Goal: Information Seeking & Learning: Learn about a topic

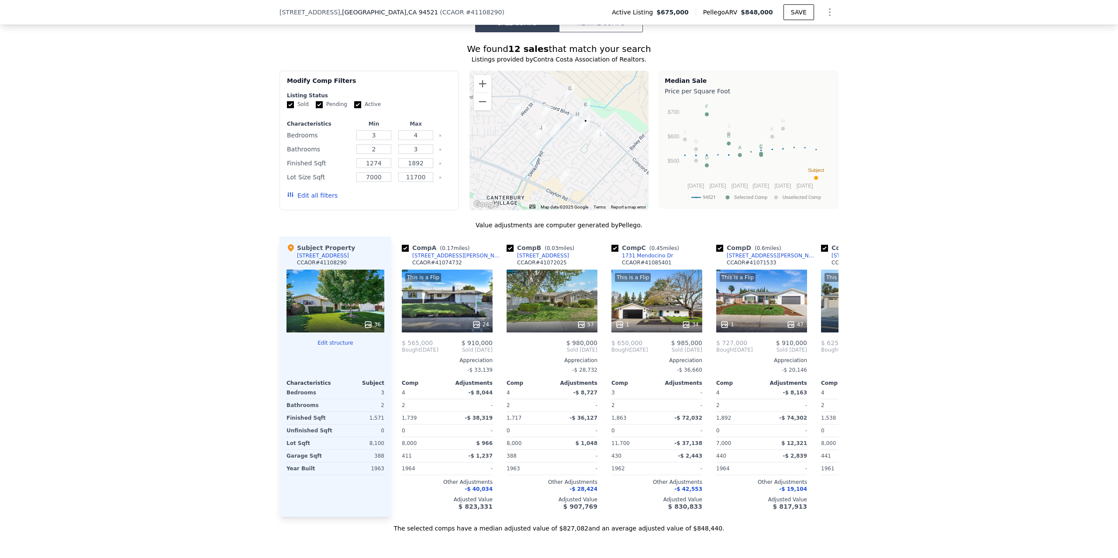
scroll to position [608, 0]
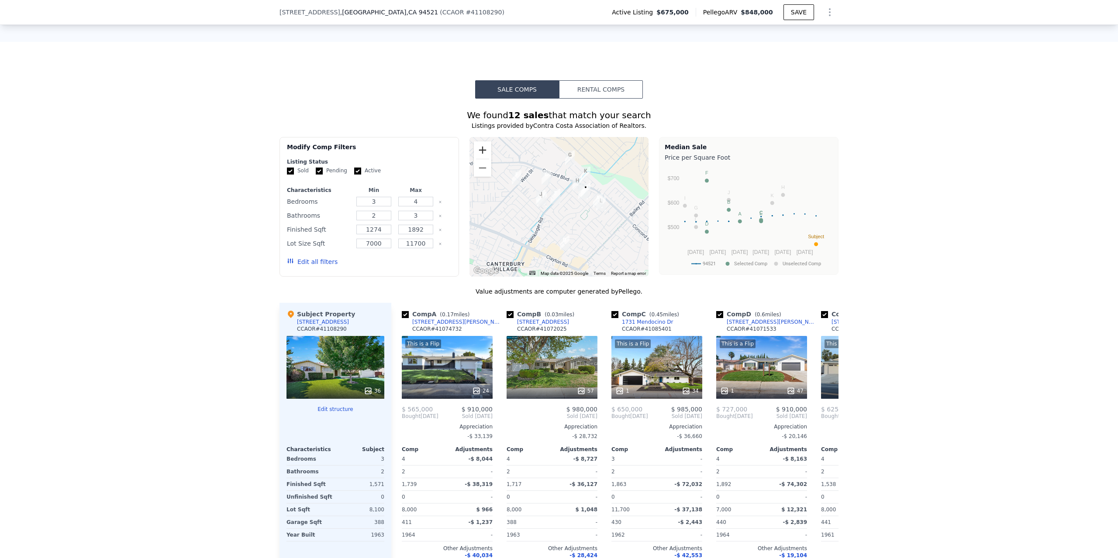
click at [480, 159] on button "Zoom in" at bounding box center [482, 149] width 17 height 17
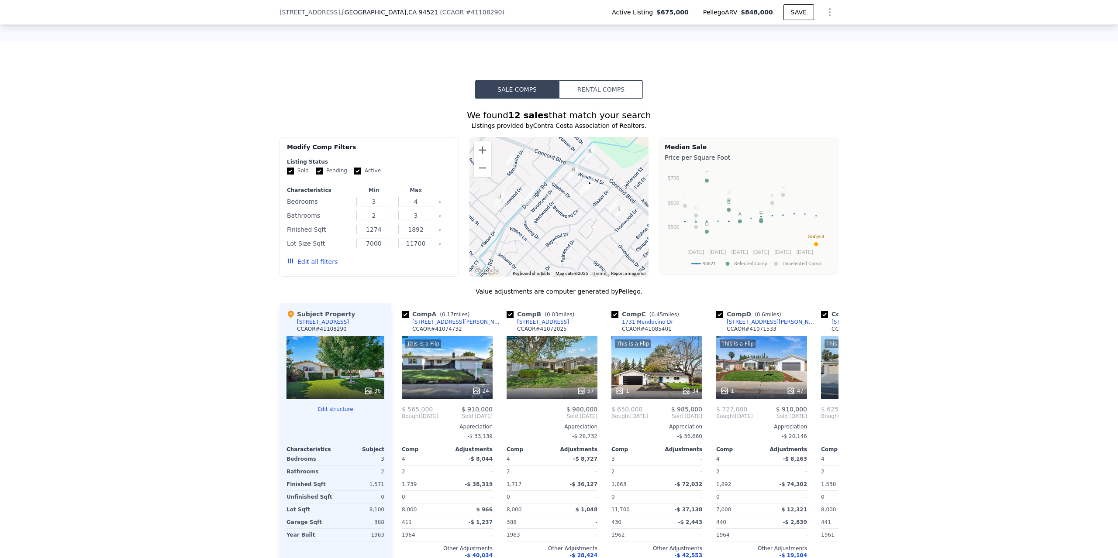
drag, startPoint x: 614, startPoint y: 230, endPoint x: 579, endPoint y: 243, distance: 36.9
click at [579, 243] on div at bounding box center [558, 207] width 179 height 140
click at [481, 159] on button "Zoom in" at bounding box center [482, 149] width 17 height 17
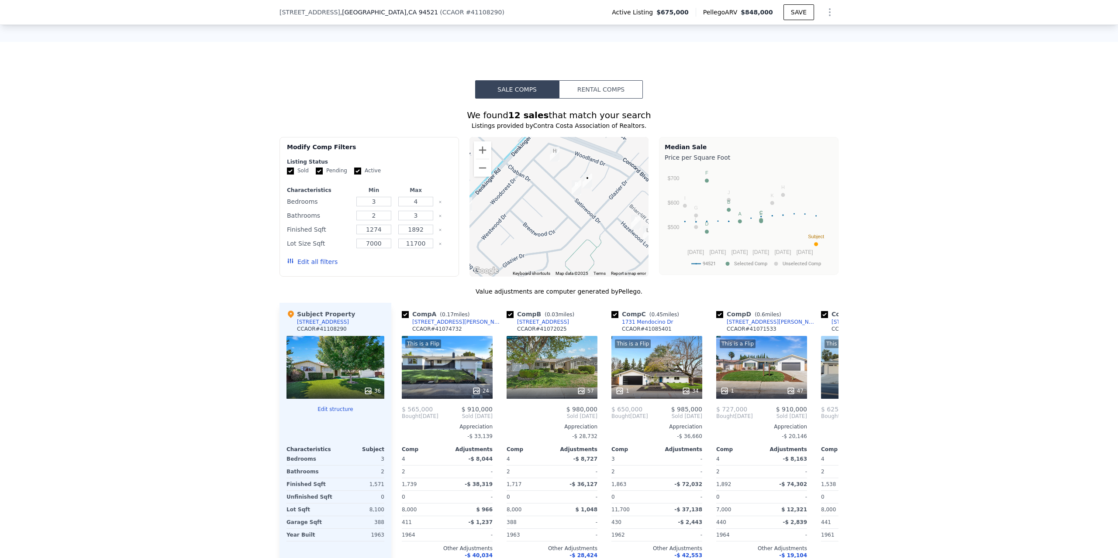
drag, startPoint x: 551, startPoint y: 244, endPoint x: 541, endPoint y: 234, distance: 13.6
click at [541, 234] on div at bounding box center [558, 207] width 179 height 140
drag, startPoint x: 479, startPoint y: 187, endPoint x: 484, endPoint y: 190, distance: 5.3
click at [479, 177] on button "Zoom out" at bounding box center [482, 167] width 17 height 17
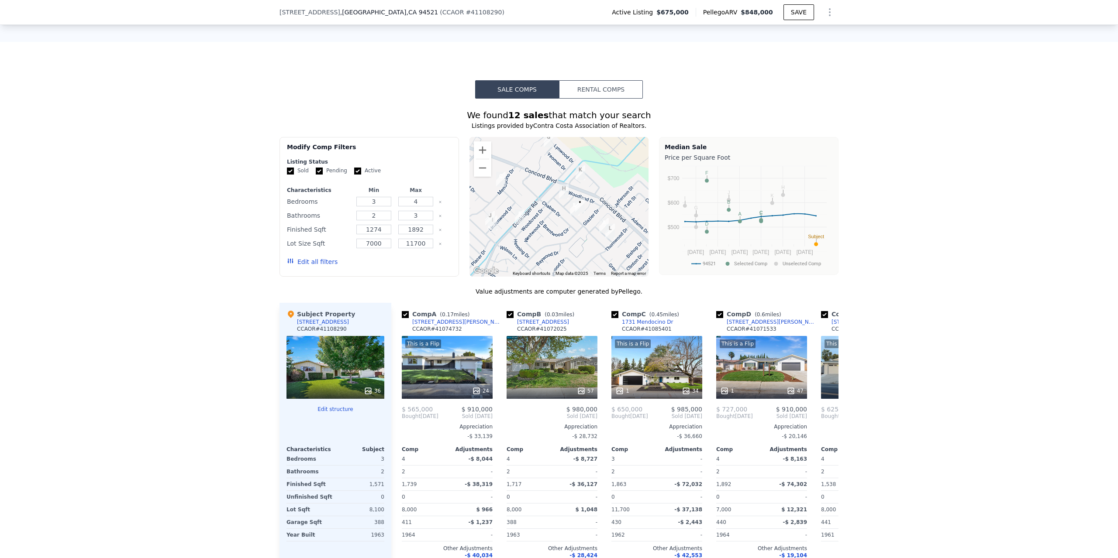
drag, startPoint x: 534, startPoint y: 228, endPoint x: 543, endPoint y: 243, distance: 17.2
click at [543, 243] on div at bounding box center [558, 207] width 179 height 140
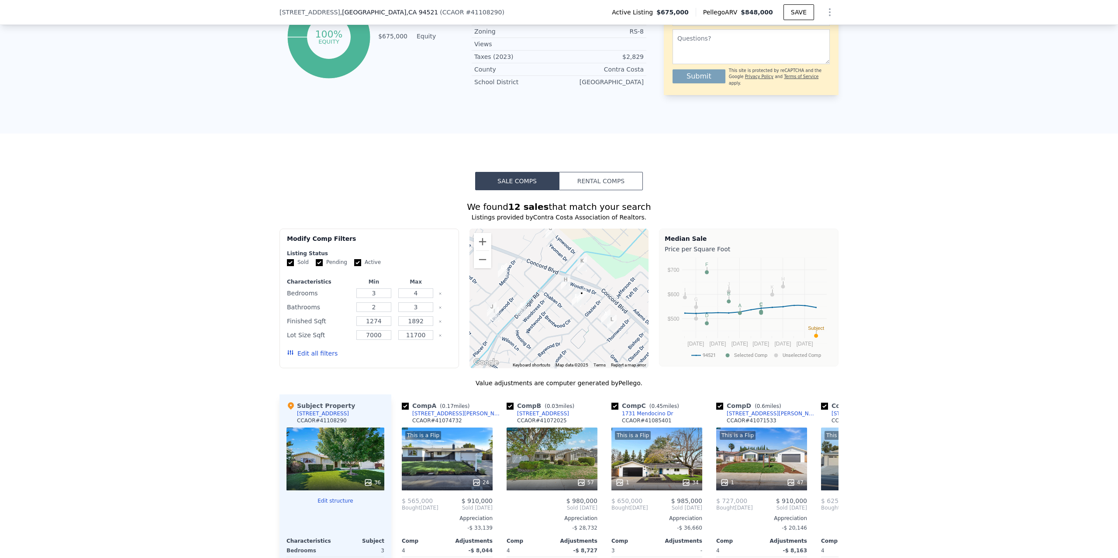
scroll to position [565, 0]
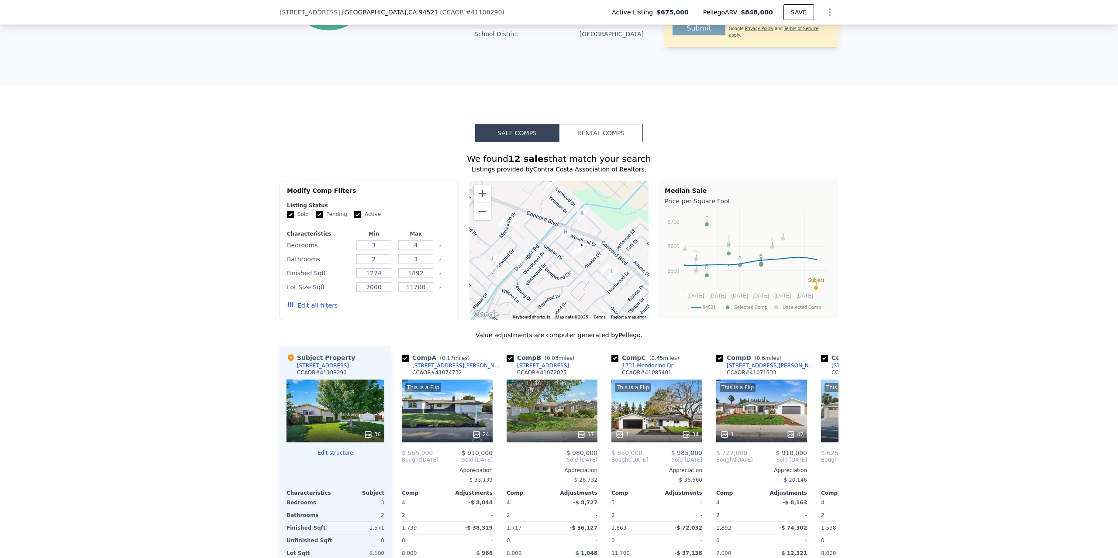
click at [490, 213] on div at bounding box center [558, 251] width 179 height 140
click at [477, 203] on button "Zoom in" at bounding box center [482, 193] width 17 height 17
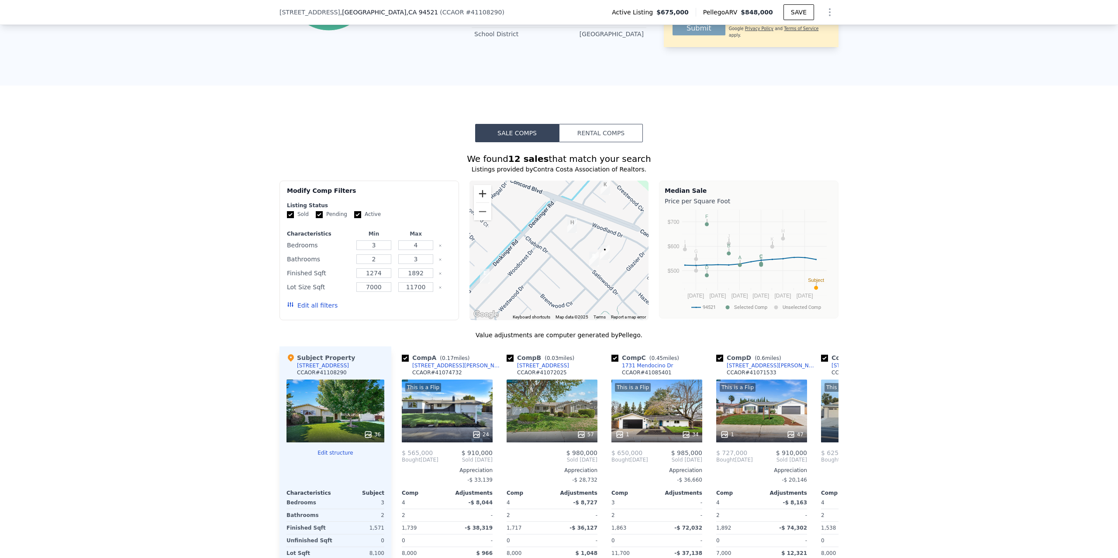
click at [477, 203] on button "Zoom in" at bounding box center [482, 193] width 17 height 17
drag, startPoint x: 593, startPoint y: 278, endPoint x: 534, endPoint y: 235, distance: 73.2
click at [534, 235] on div at bounding box center [558, 251] width 179 height 140
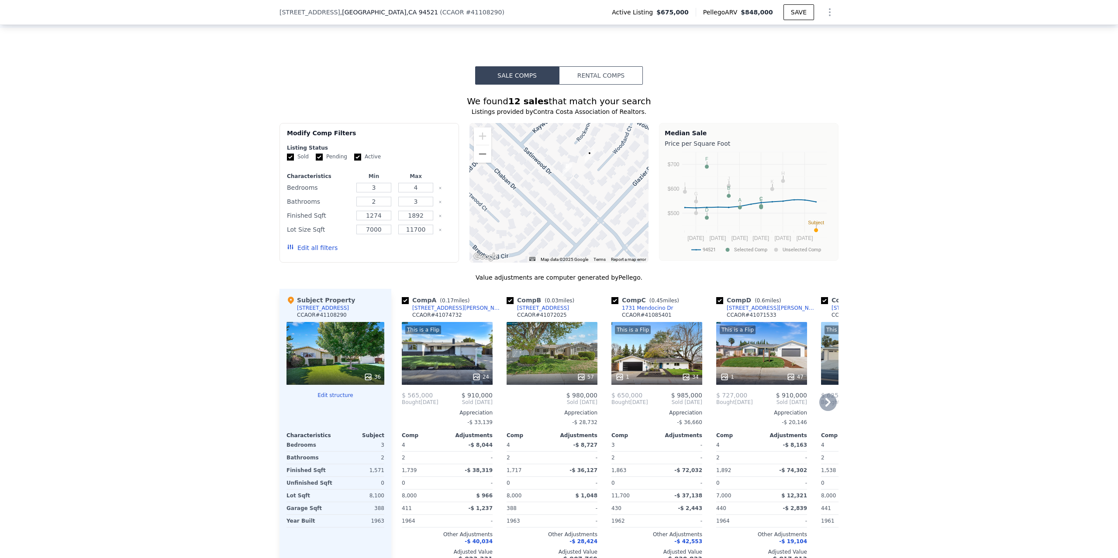
scroll to position [652, 0]
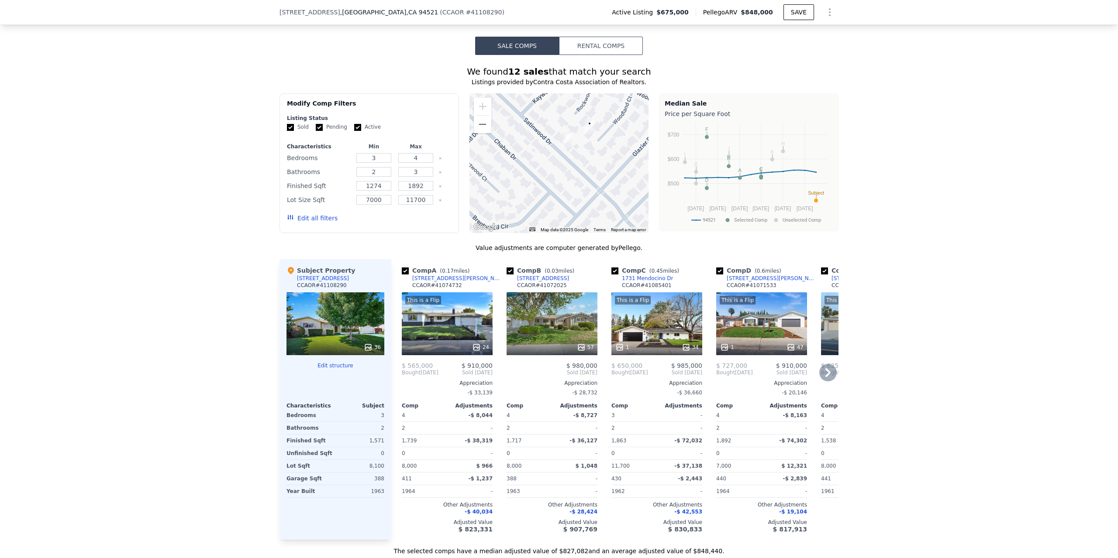
click at [545, 337] on div "57" at bounding box center [551, 324] width 91 height 63
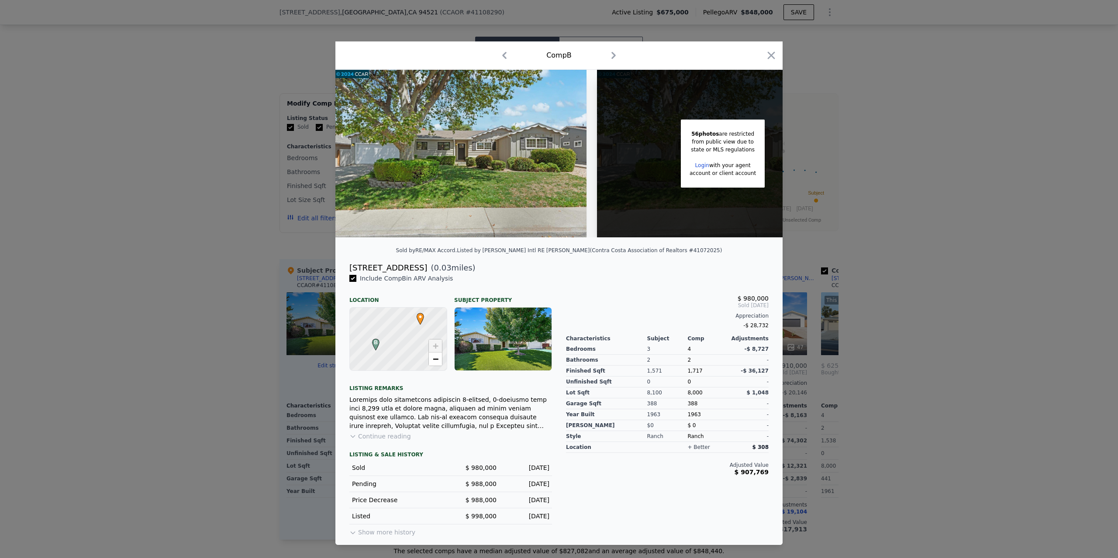
drag, startPoint x: 772, startPoint y: 52, endPoint x: 733, endPoint y: 81, distance: 48.3
click at [772, 52] on icon "button" at bounding box center [771, 55] width 7 height 7
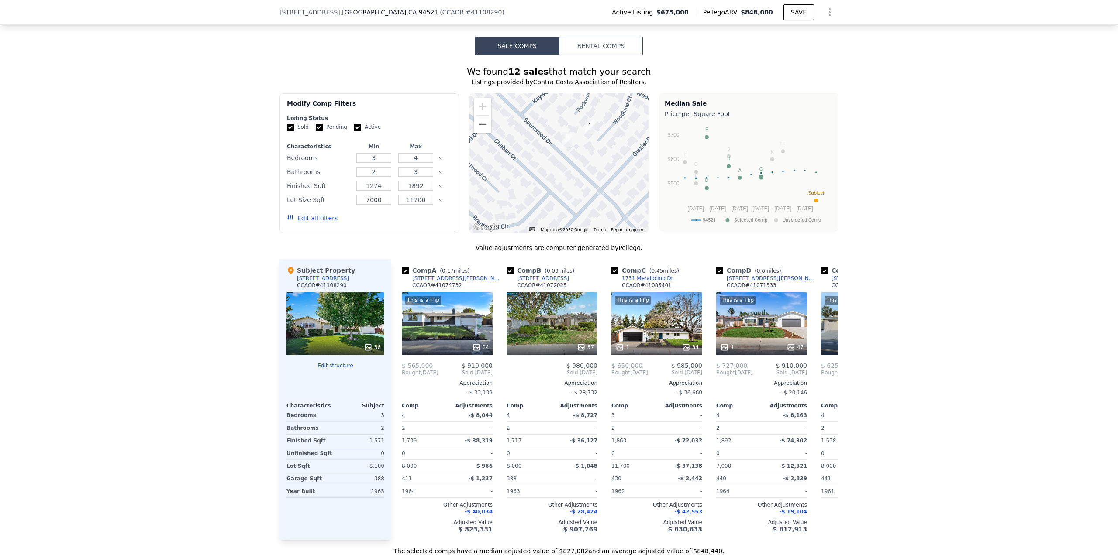
click at [490, 139] on div at bounding box center [558, 163] width 179 height 140
click at [480, 133] on button "Zoom out" at bounding box center [482, 124] width 17 height 17
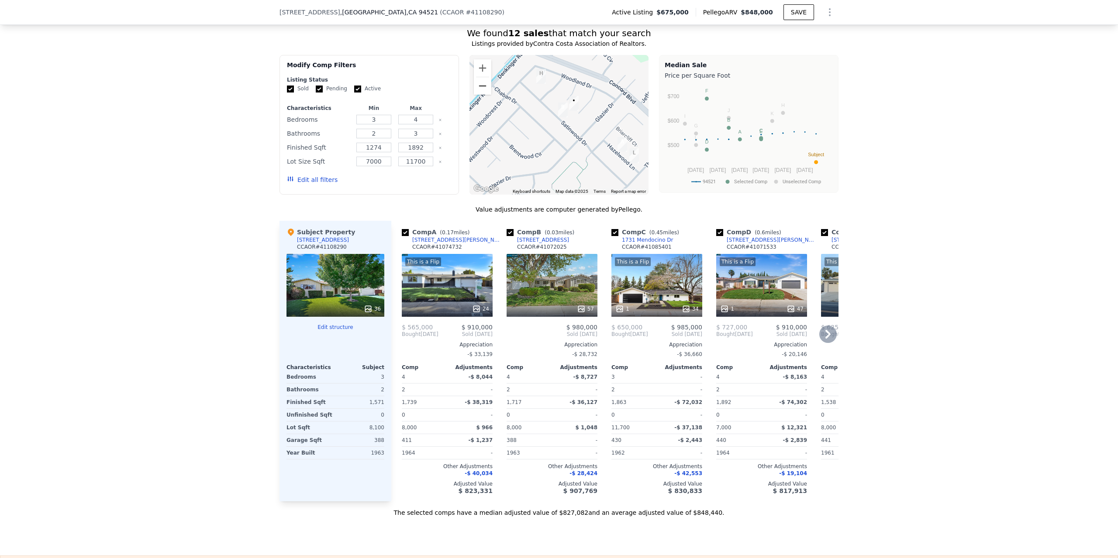
scroll to position [696, 0]
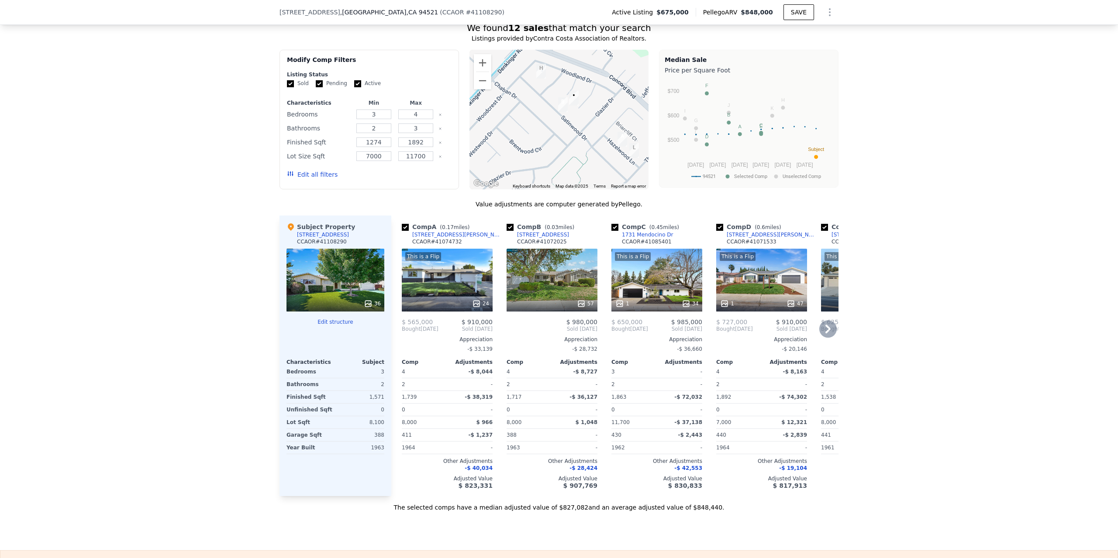
click at [439, 288] on div "This is a Flip 24" at bounding box center [447, 280] width 91 height 63
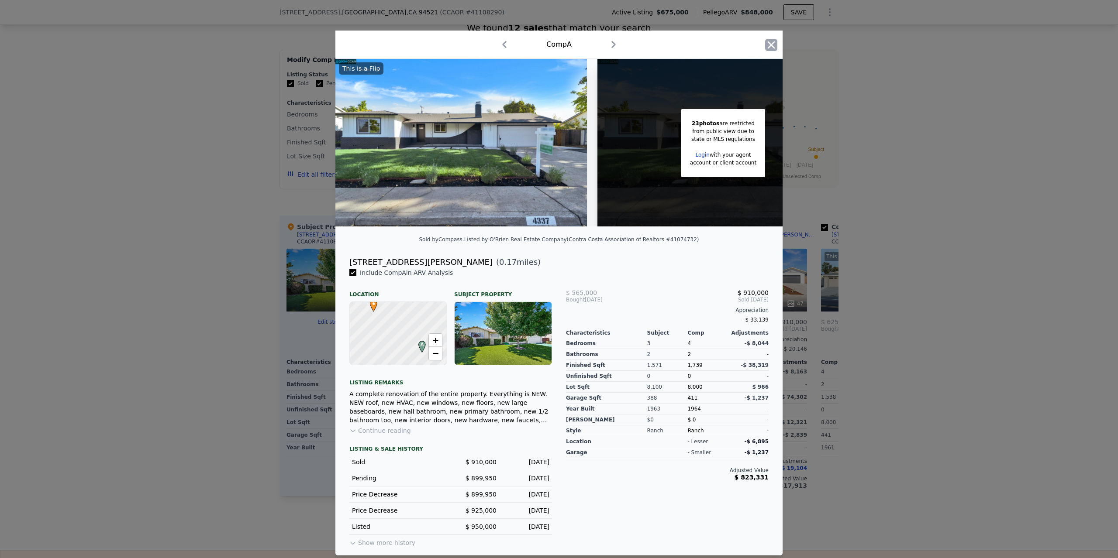
click at [770, 44] on icon "button" at bounding box center [771, 44] width 7 height 7
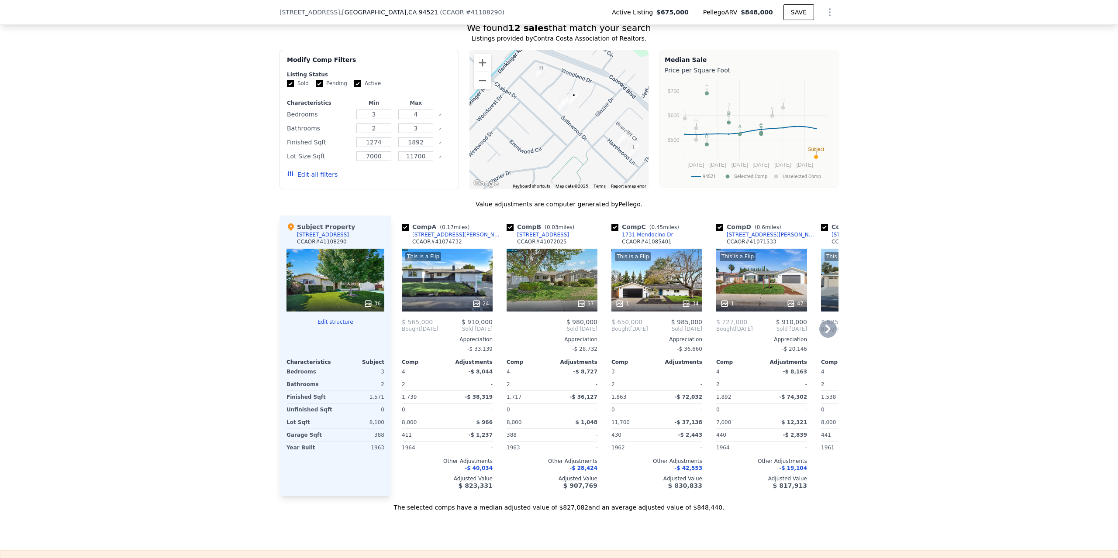
click at [532, 288] on div "57" at bounding box center [551, 280] width 91 height 63
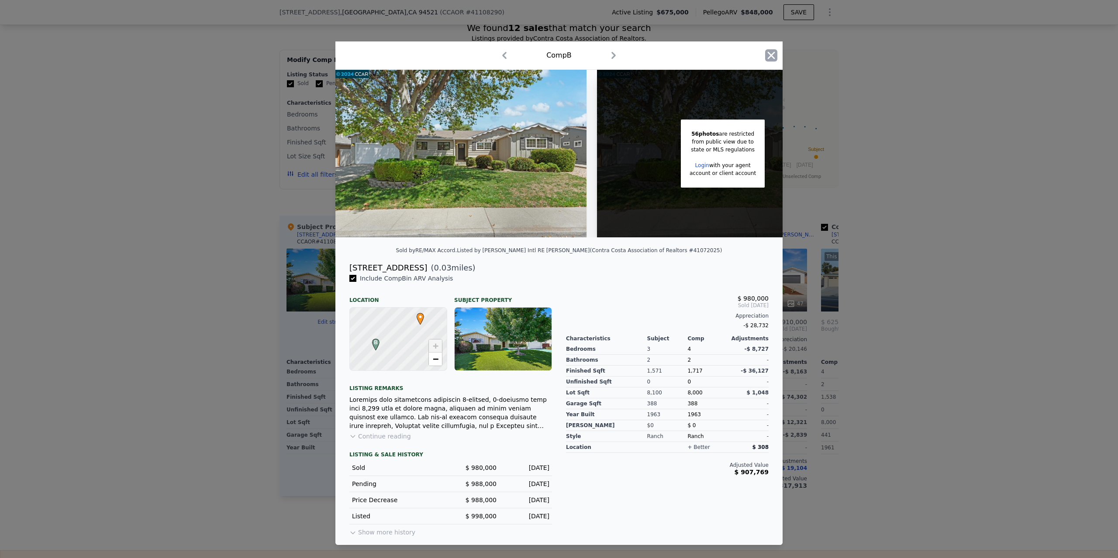
click at [770, 52] on icon "button" at bounding box center [771, 55] width 12 height 12
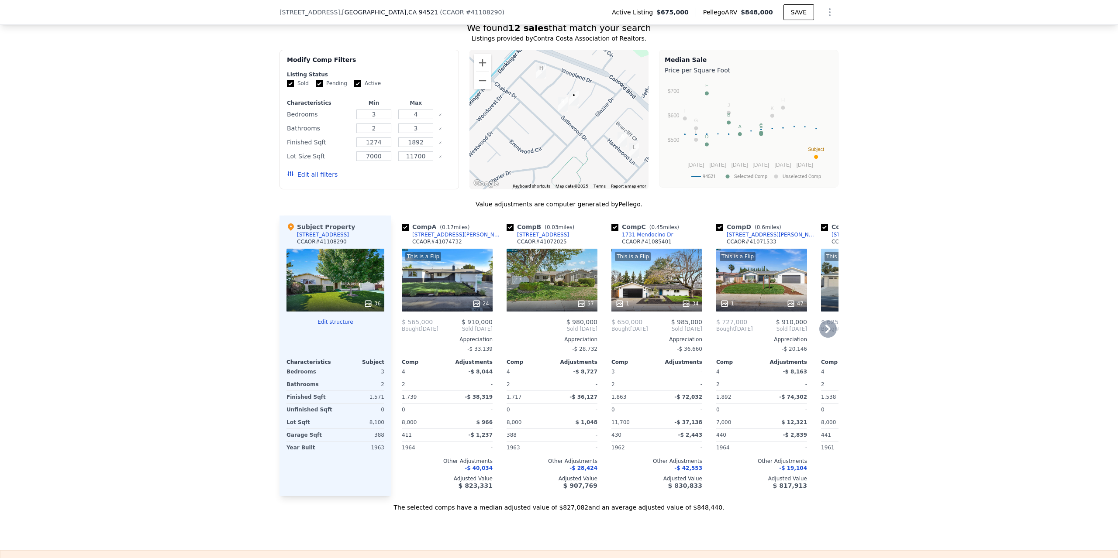
click at [442, 287] on div "This is a Flip 24" at bounding box center [447, 280] width 91 height 63
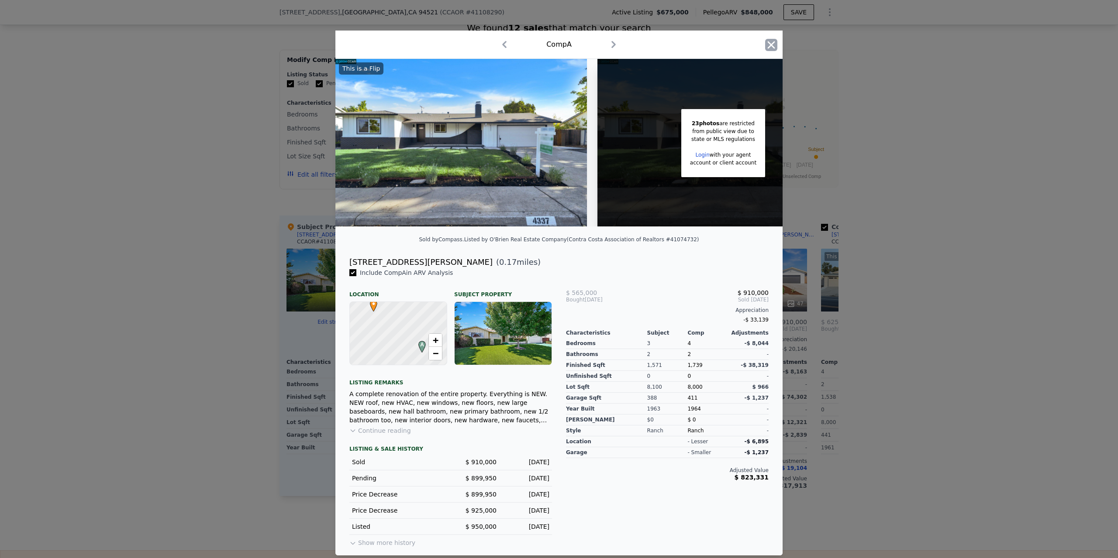
click at [773, 39] on icon "button" at bounding box center [771, 45] width 12 height 12
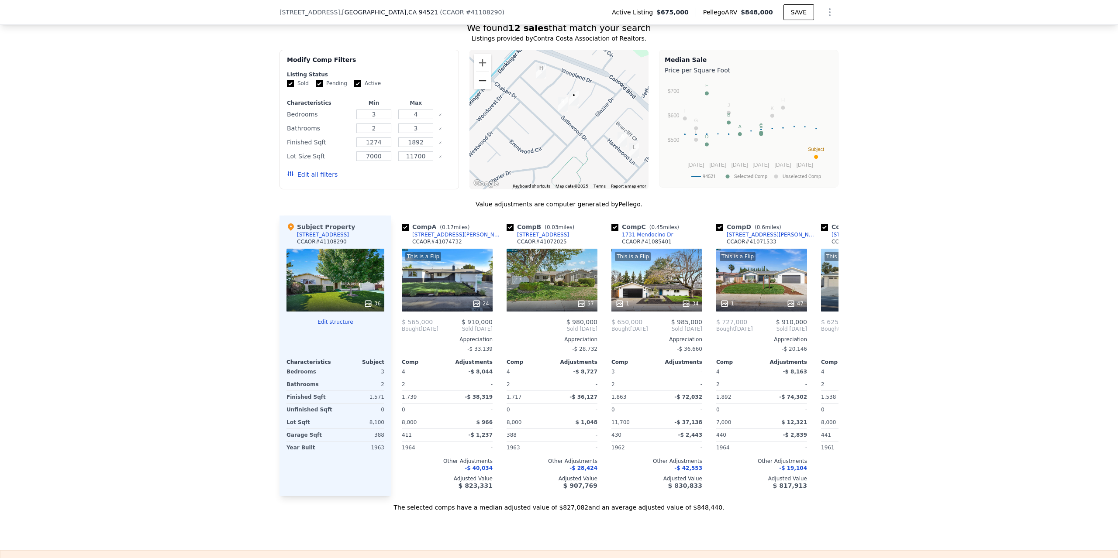
click at [476, 90] on button "Zoom out" at bounding box center [482, 80] width 17 height 17
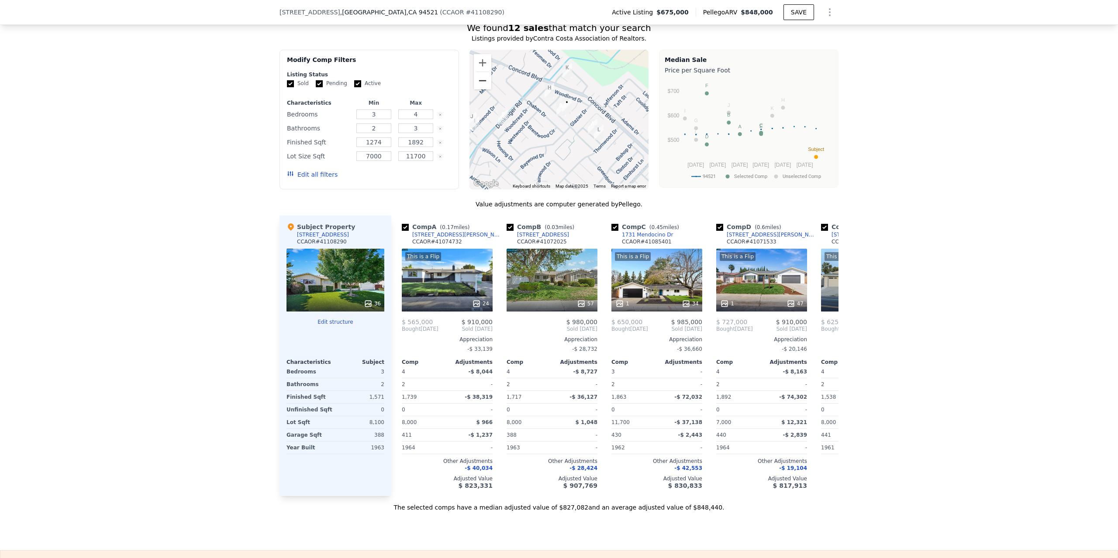
click at [476, 90] on button "Zoom out" at bounding box center [482, 80] width 17 height 17
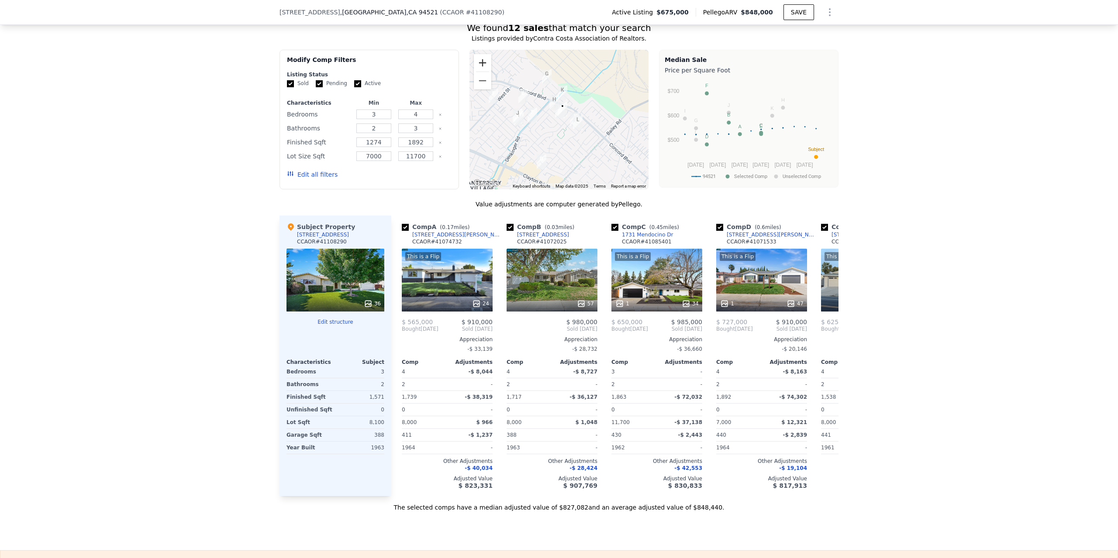
click at [476, 72] on button "Zoom in" at bounding box center [482, 62] width 17 height 17
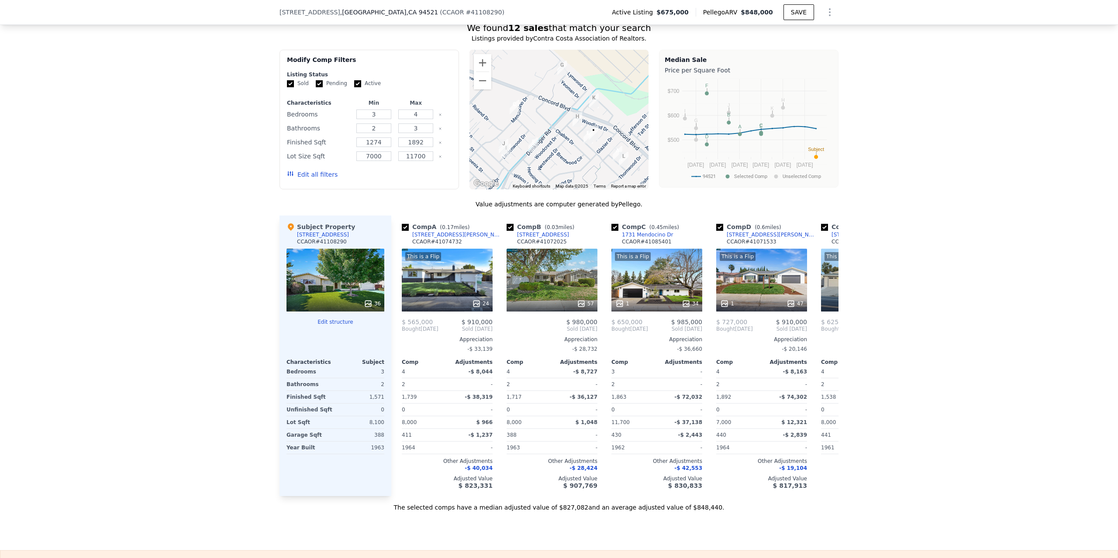
drag, startPoint x: 531, startPoint y: 126, endPoint x: 559, endPoint y: 154, distance: 39.8
click at [559, 154] on div at bounding box center [558, 120] width 179 height 140
click at [644, 278] on div "This is a Flip 1 34" at bounding box center [656, 280] width 91 height 63
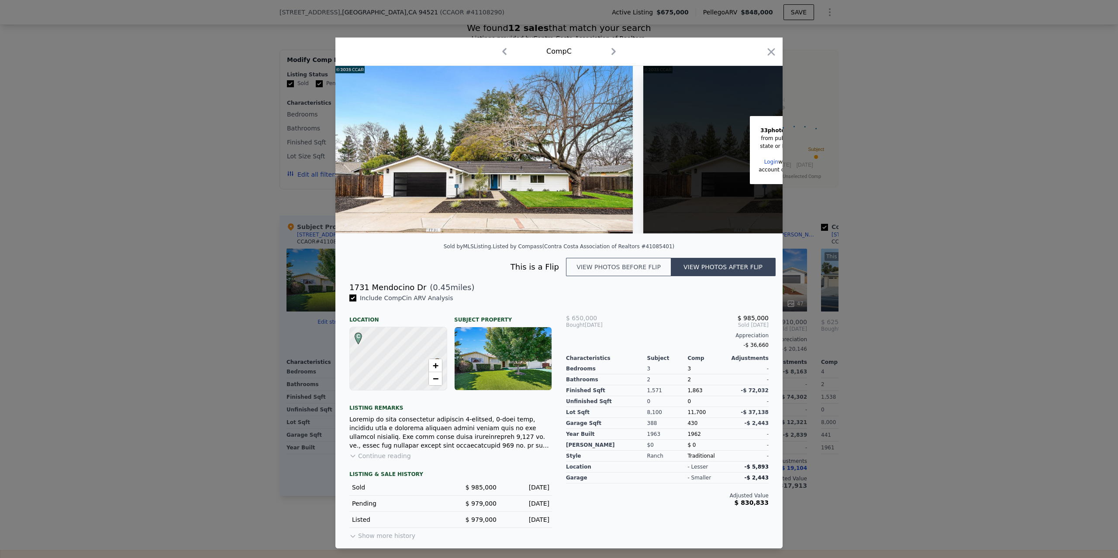
click at [370, 538] on button "Show more history" at bounding box center [382, 534] width 66 height 12
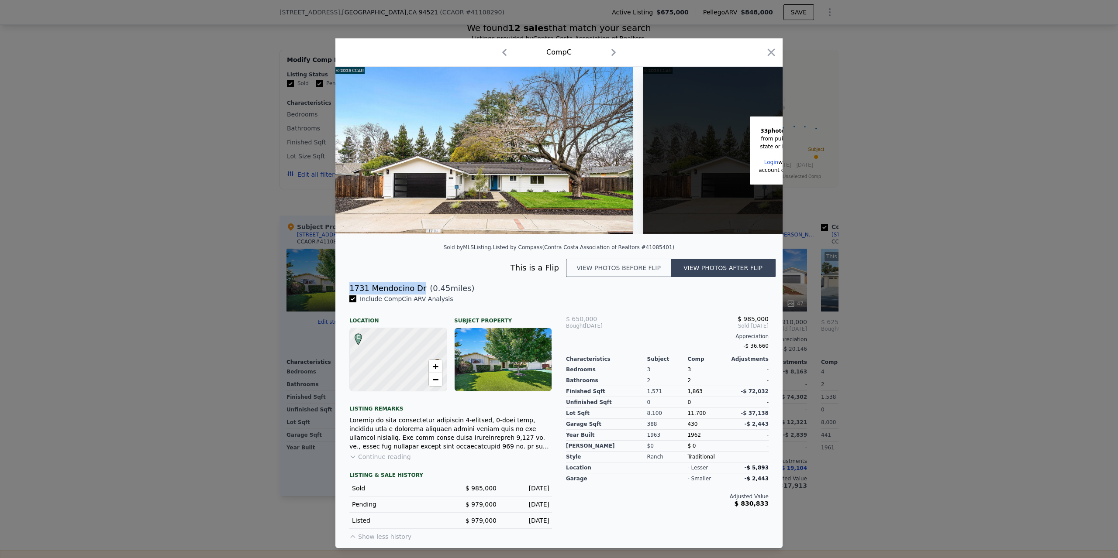
drag, startPoint x: 417, startPoint y: 293, endPoint x: 350, endPoint y: 288, distance: 67.0
click at [350, 288] on div "1731 Mendocino Dr" at bounding box center [387, 288] width 77 height 12
copy div "1731 Mendocino Dr"
click at [771, 48] on icon "button" at bounding box center [771, 52] width 12 height 12
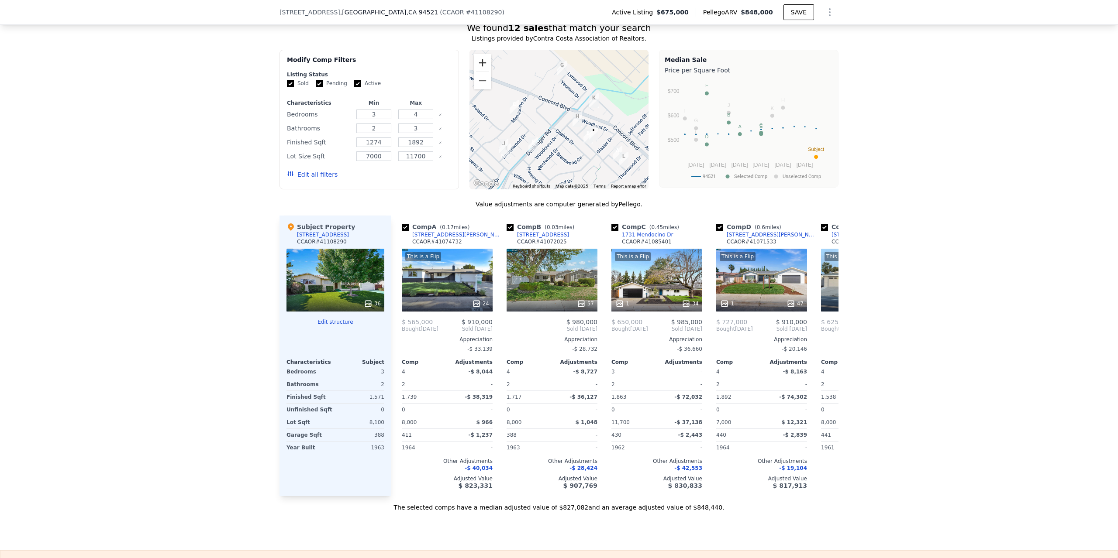
click at [478, 72] on button "Zoom in" at bounding box center [482, 62] width 17 height 17
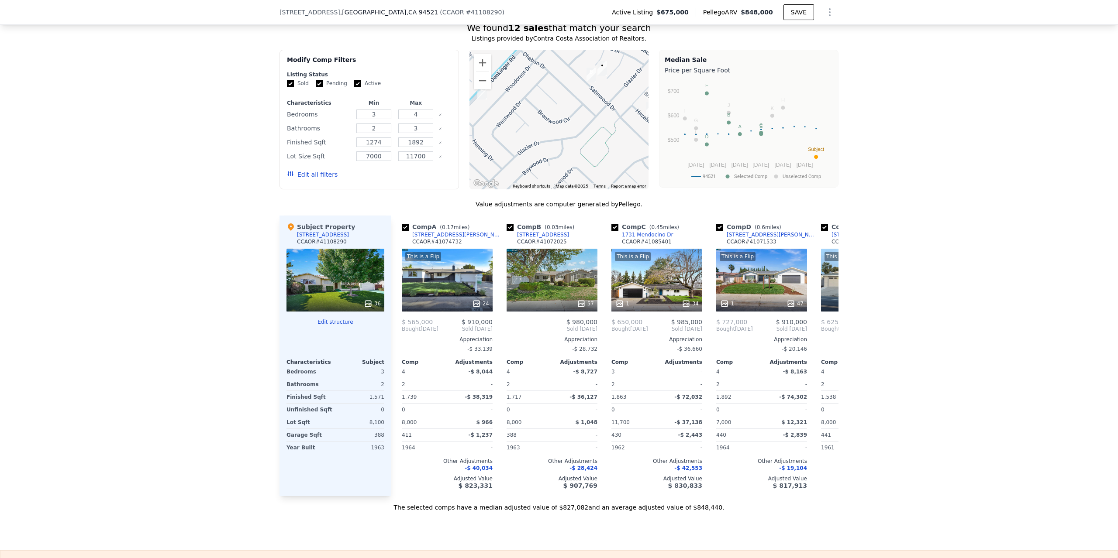
drag, startPoint x: 555, startPoint y: 146, endPoint x: 542, endPoint y: 65, distance: 82.2
click at [542, 65] on div at bounding box center [558, 120] width 179 height 140
click at [479, 90] on button "Zoom out" at bounding box center [482, 80] width 17 height 17
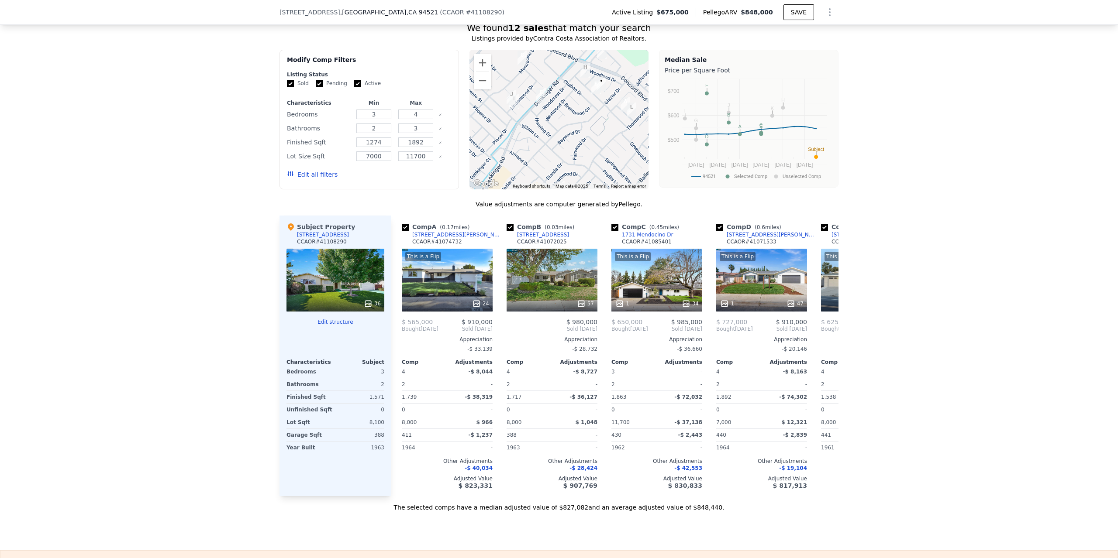
drag, startPoint x: 529, startPoint y: 106, endPoint x: 541, endPoint y: 103, distance: 12.2
click at [541, 103] on img "1710 Denkinger Rd" at bounding box center [541, 95] width 10 height 15
click at [480, 90] on button "Zoom out" at bounding box center [482, 80] width 17 height 17
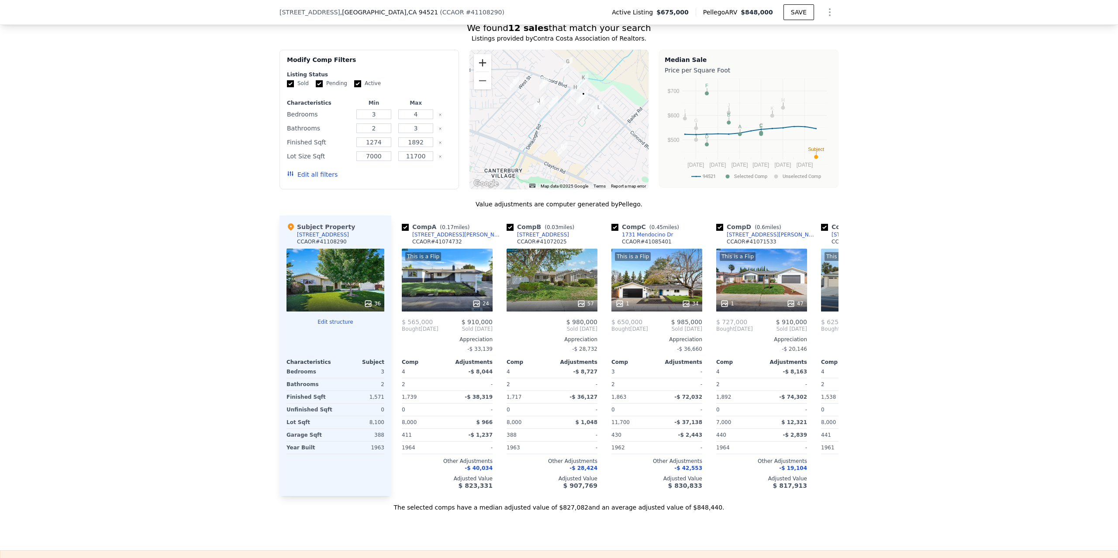
click at [479, 72] on button "Zoom in" at bounding box center [482, 62] width 17 height 17
drag, startPoint x: 617, startPoint y: 119, endPoint x: 617, endPoint y: 176, distance: 57.6
click at [612, 172] on div at bounding box center [558, 120] width 179 height 140
click at [630, 169] on img "4355 Hazelwood Ln" at bounding box center [634, 161] width 10 height 15
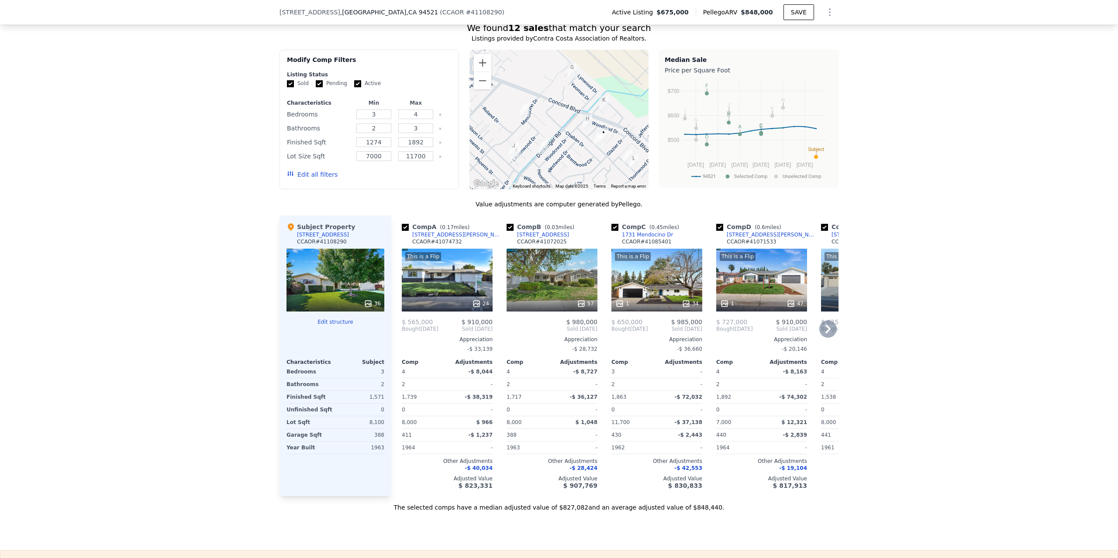
click at [824, 338] on icon at bounding box center [827, 328] width 17 height 17
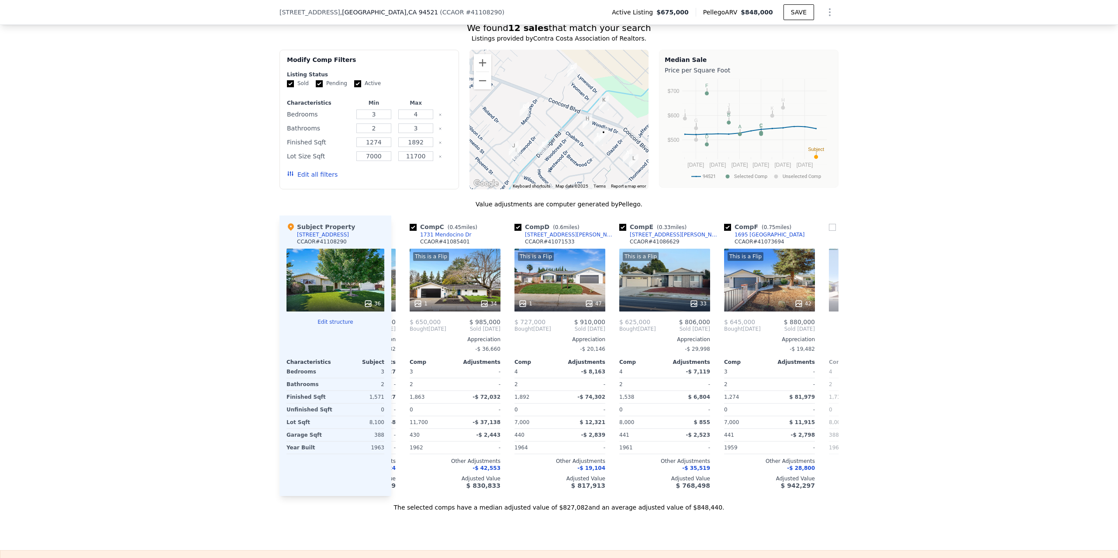
scroll to position [0, 210]
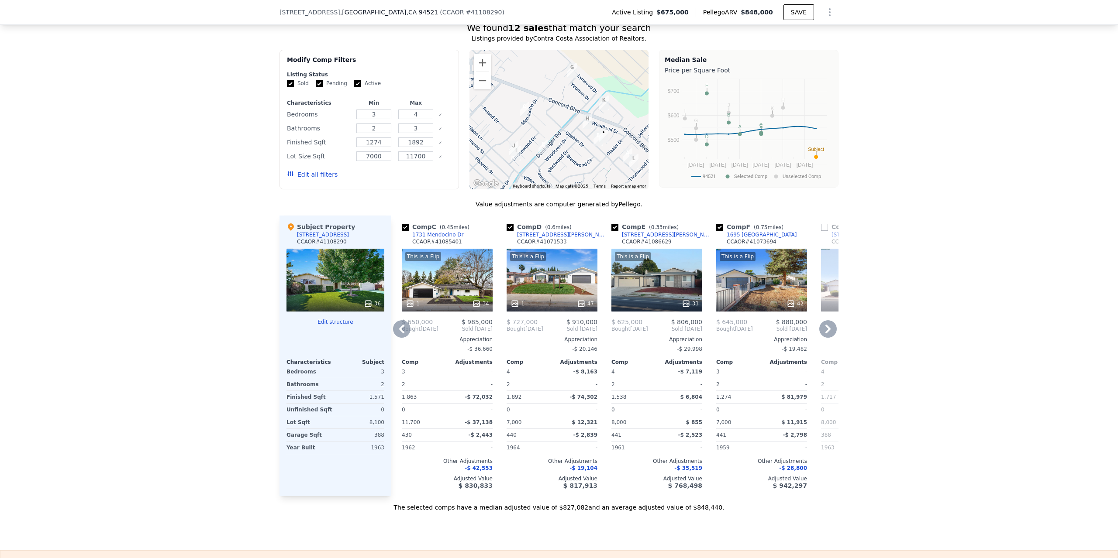
click at [826, 334] on icon at bounding box center [827, 329] width 5 height 9
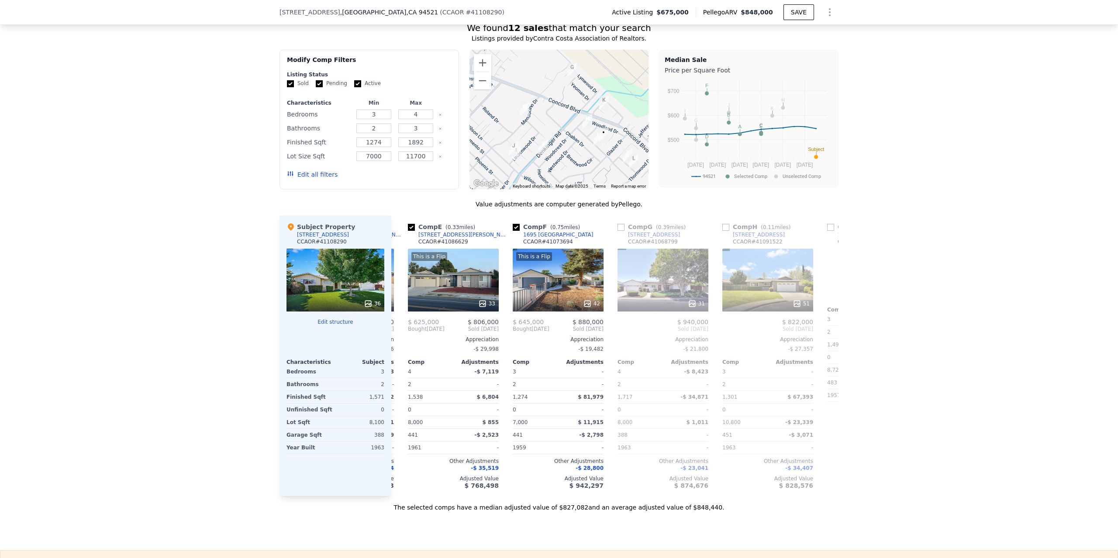
scroll to position [0, 419]
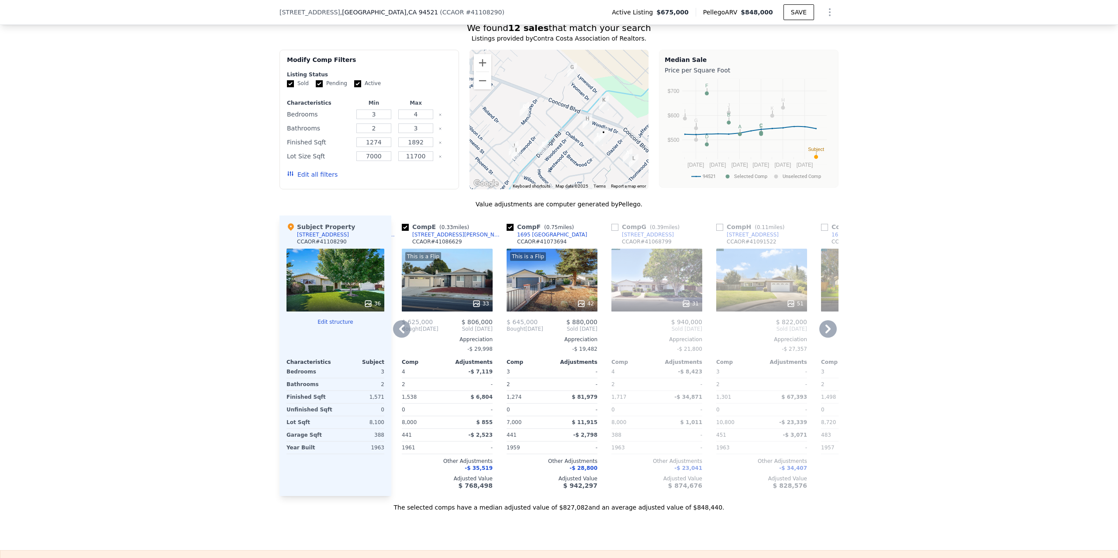
click at [829, 338] on icon at bounding box center [827, 328] width 17 height 17
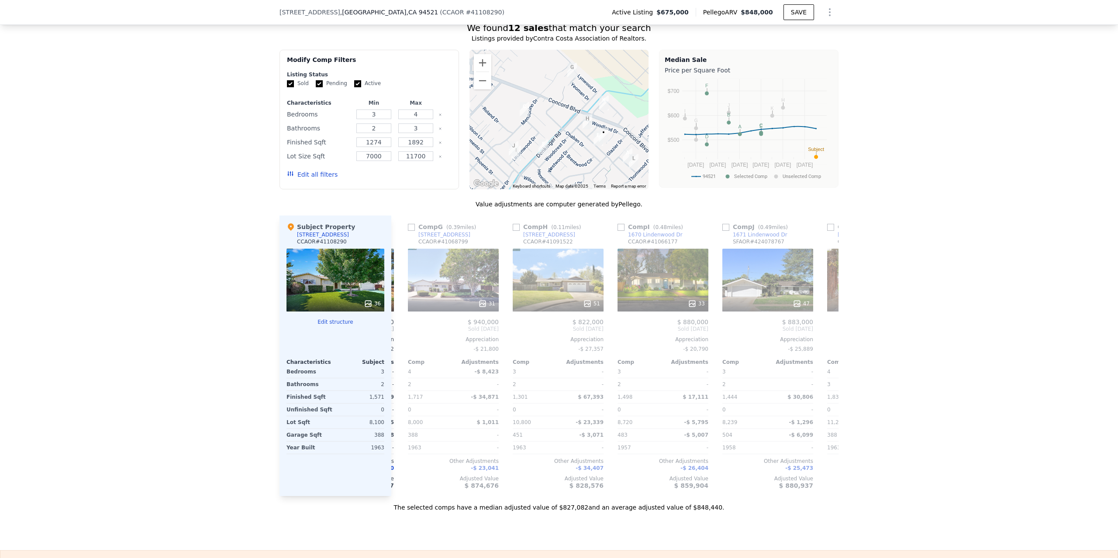
scroll to position [0, 629]
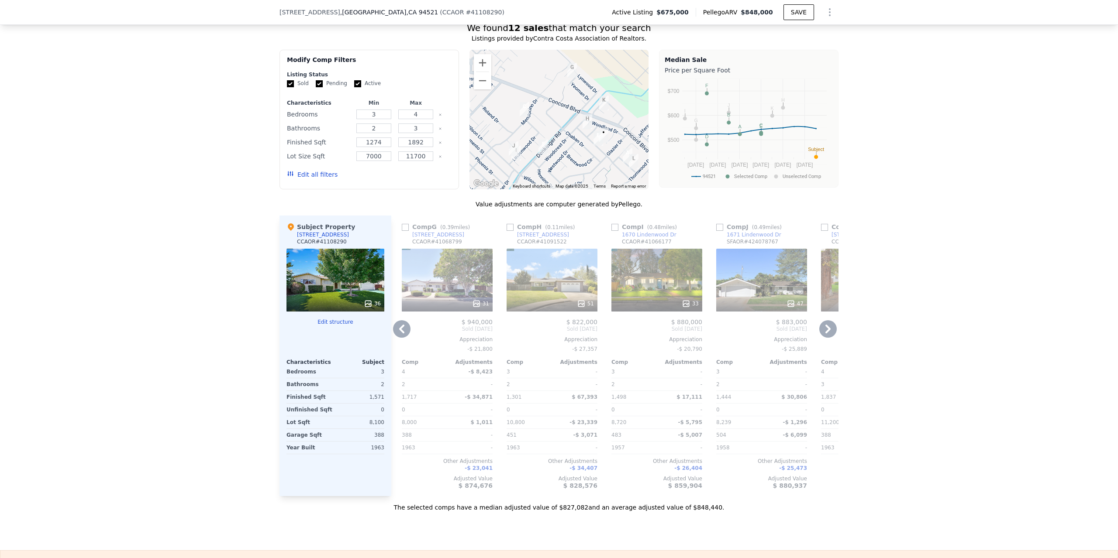
click at [819, 338] on icon at bounding box center [827, 328] width 17 height 17
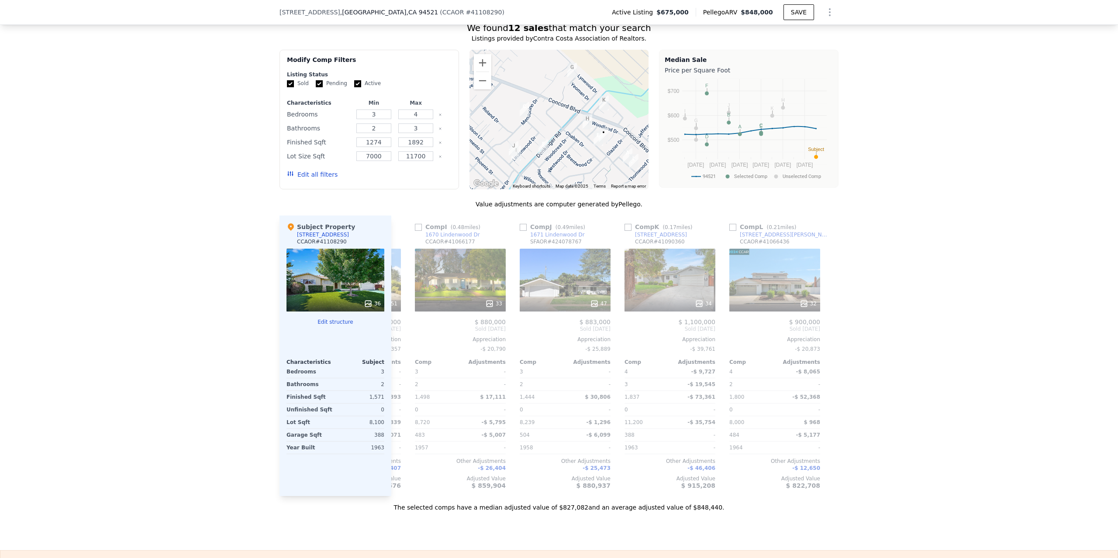
scroll to position [0, 831]
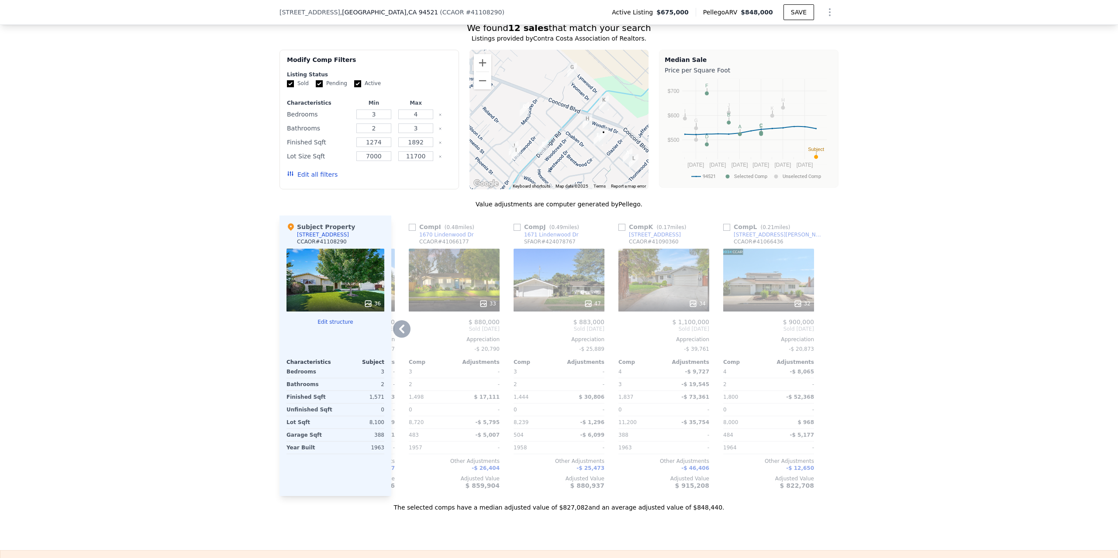
click at [399, 334] on icon at bounding box center [401, 329] width 5 height 9
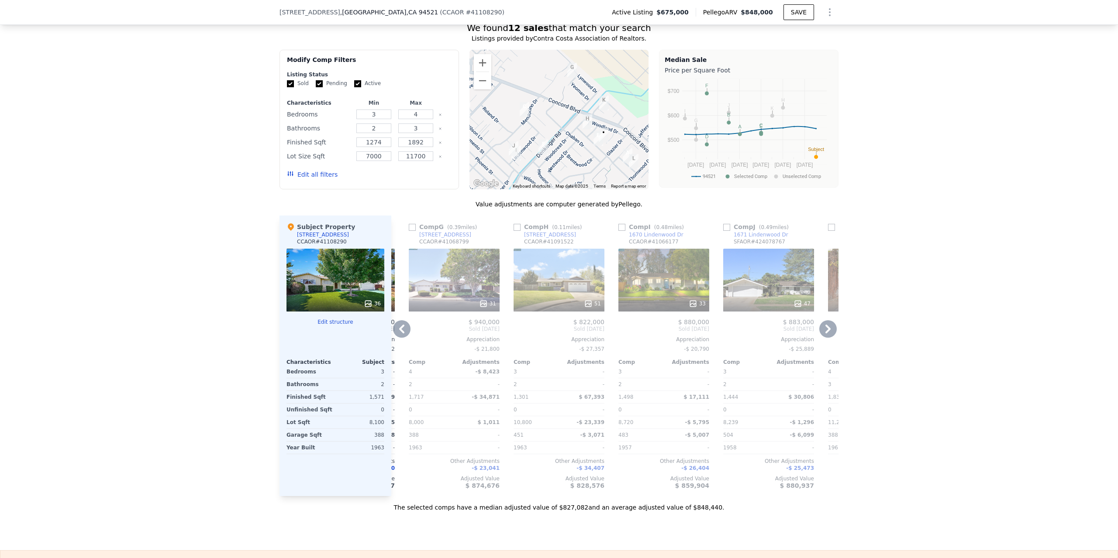
click at [399, 334] on icon at bounding box center [401, 329] width 5 height 9
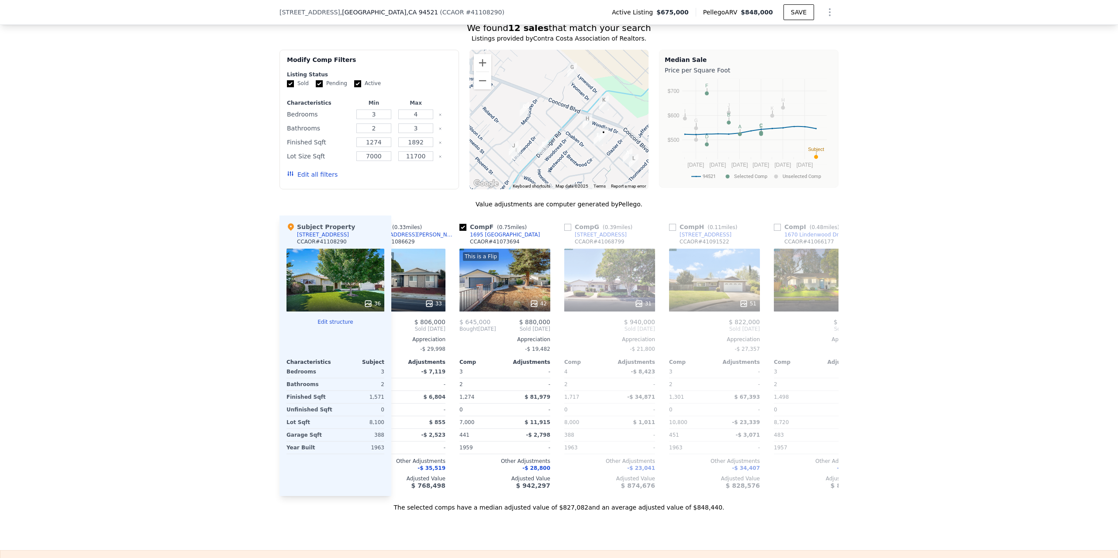
scroll to position [0, 412]
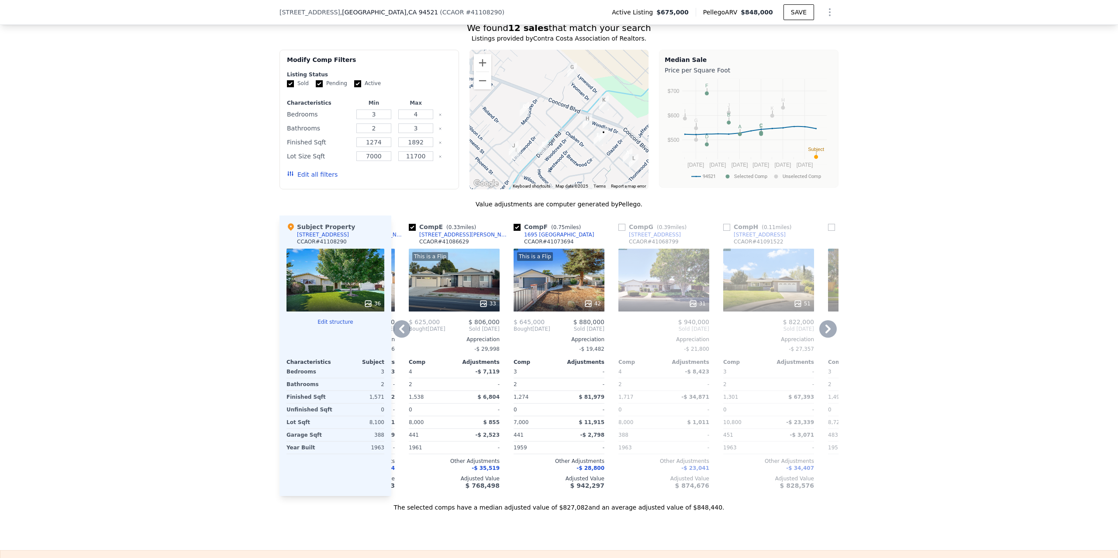
click at [400, 334] on icon at bounding box center [401, 329] width 5 height 9
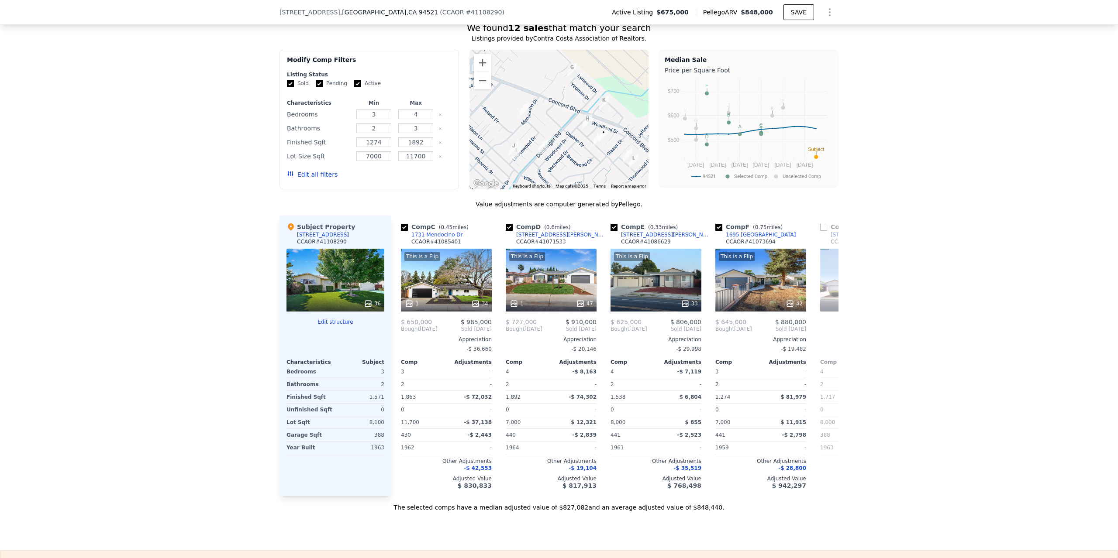
scroll to position [0, 203]
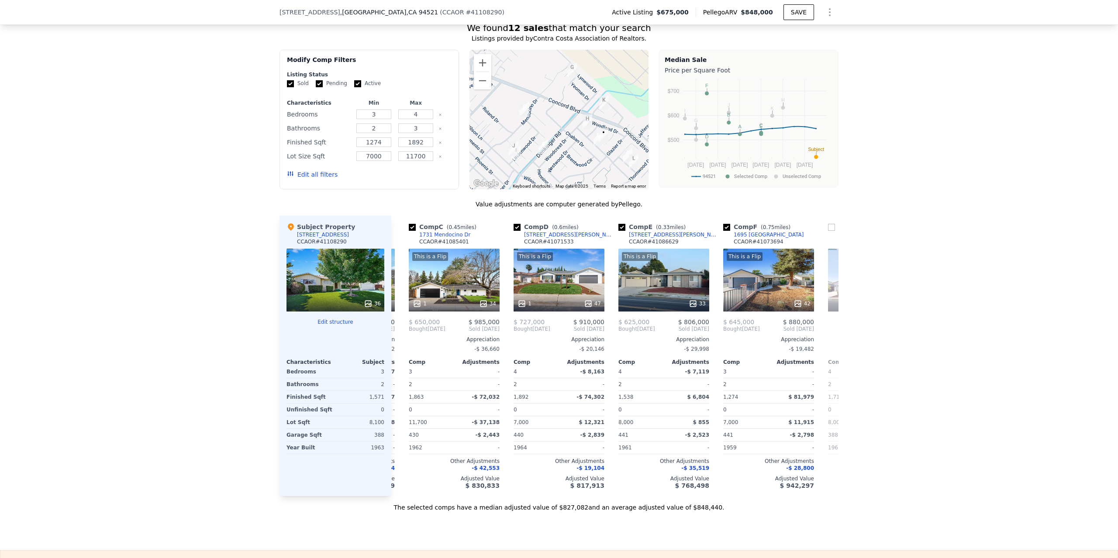
click at [400, 341] on div "Comp A ( 0.17 miles) [STREET_ADDRESS][PERSON_NAME] CCAOR # 41074732 This is a F…" at bounding box center [614, 356] width 447 height 281
